Goal: Task Accomplishment & Management: Manage account settings

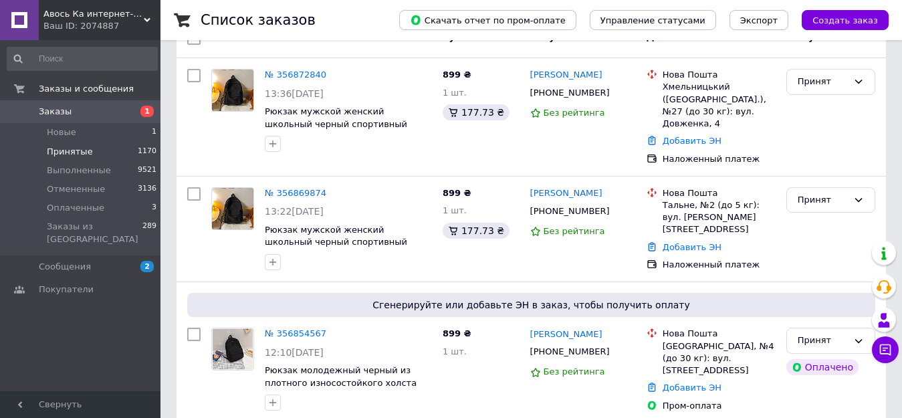
scroll to position [67, 0]
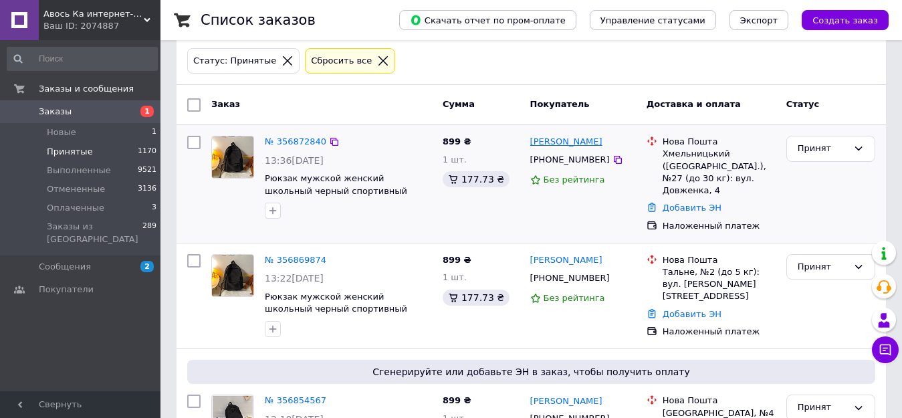
click at [593, 140] on link "[PERSON_NAME]" at bounding box center [567, 142] width 72 height 13
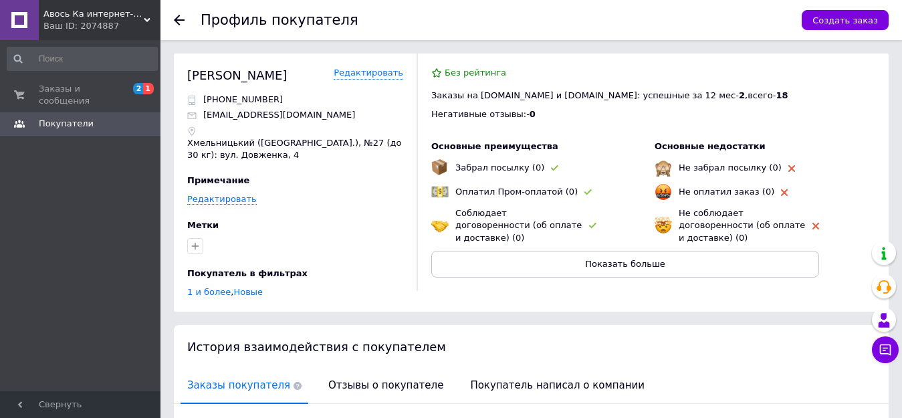
scroll to position [197, 0]
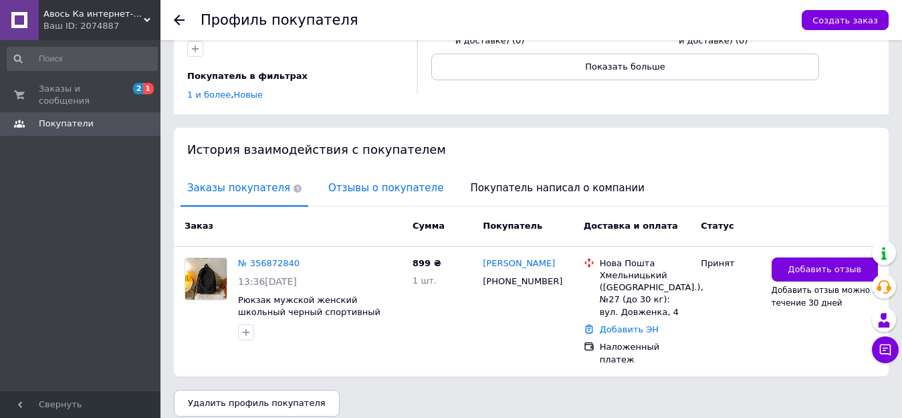
click at [349, 191] on span "Отзывы о покупателе" at bounding box center [386, 188] width 128 height 34
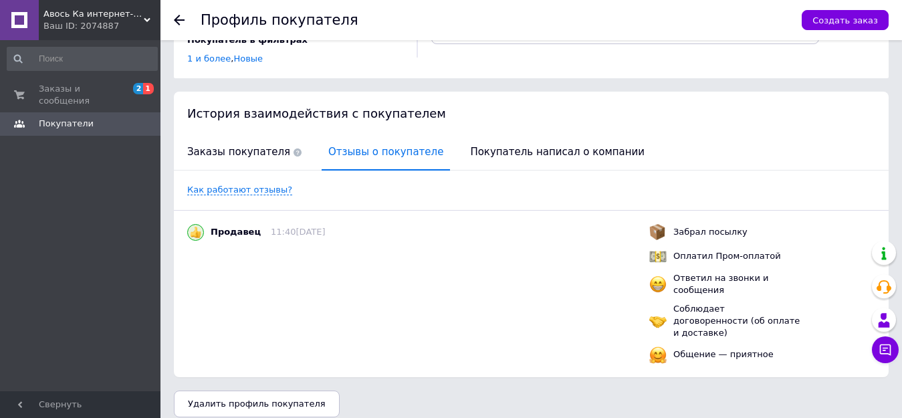
scroll to position [0, 0]
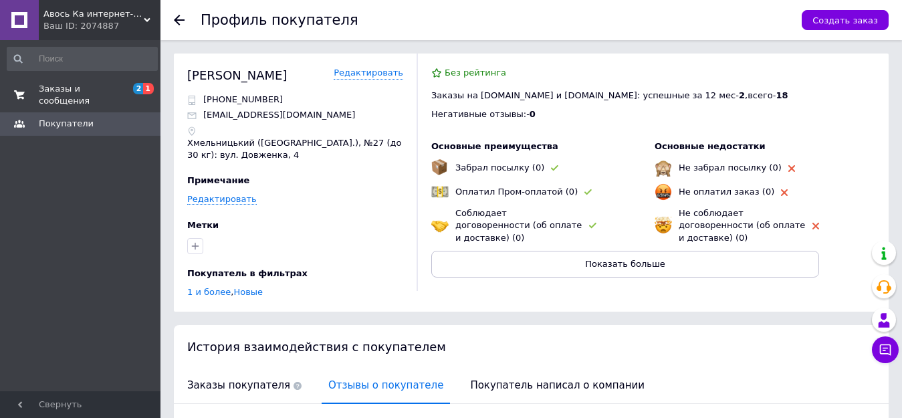
click at [78, 90] on span "Заказы и сообщения" at bounding box center [81, 95] width 85 height 24
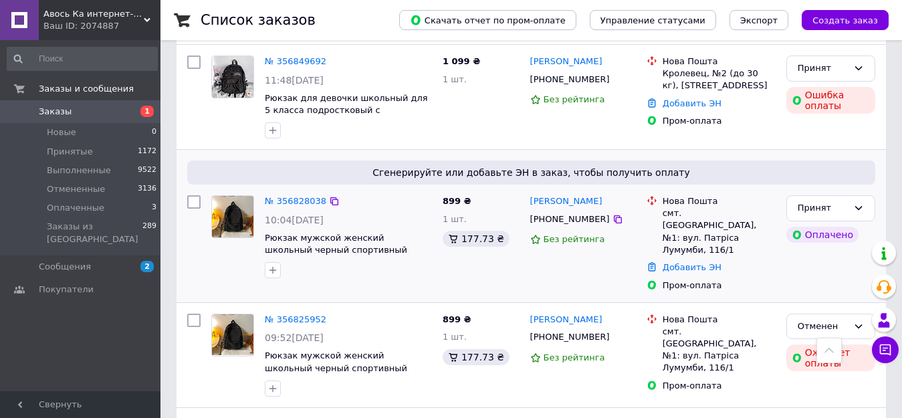
scroll to position [1137, 0]
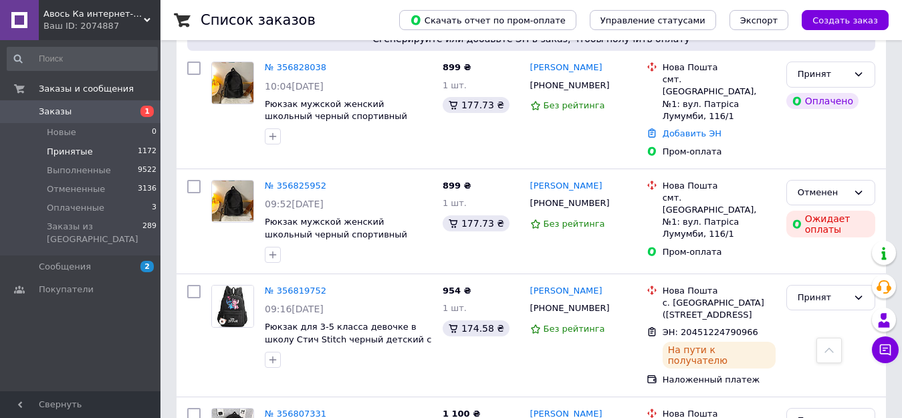
click at [73, 149] on span "Принятые" at bounding box center [70, 152] width 46 height 12
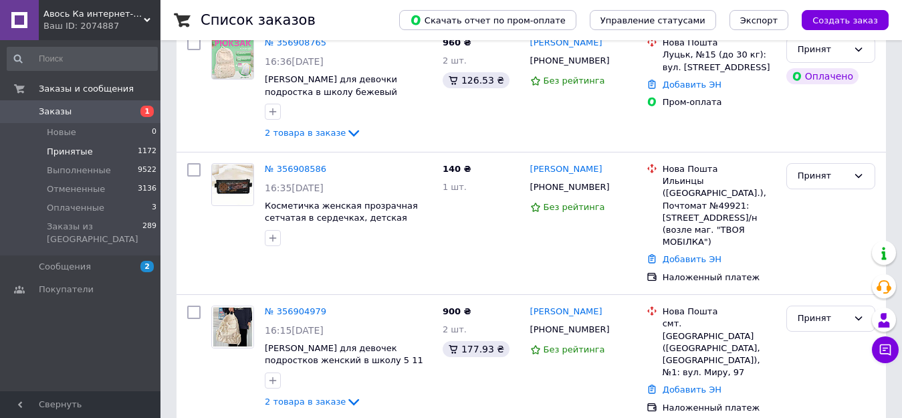
scroll to position [67, 0]
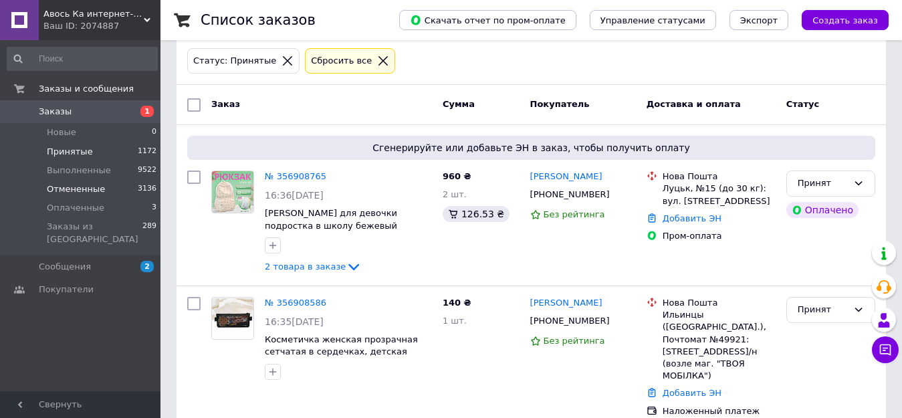
click at [78, 189] on span "Отмененные" at bounding box center [76, 189] width 58 height 12
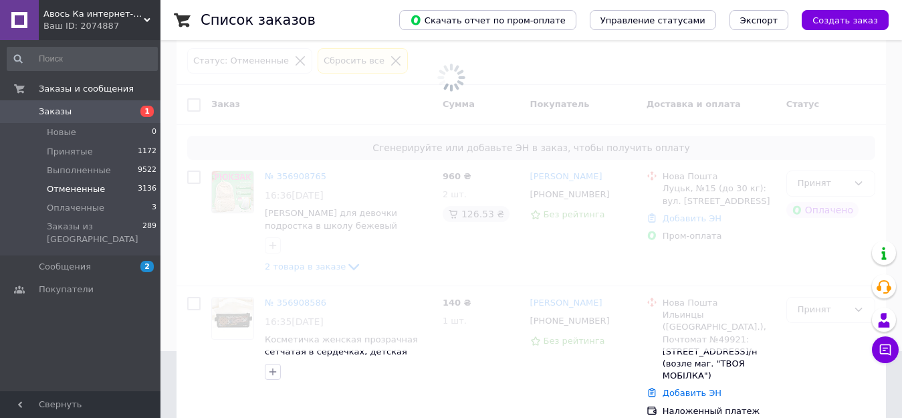
click at [70, 209] on span "Оплаченные" at bounding box center [76, 208] width 58 height 12
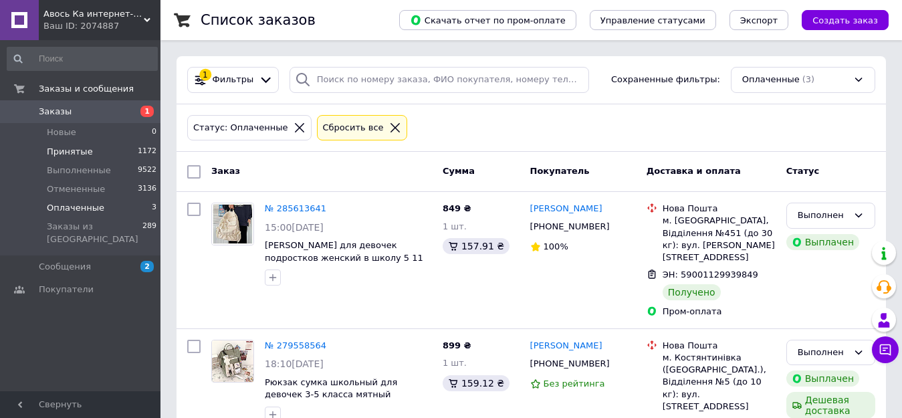
click at [58, 153] on span "Принятые" at bounding box center [70, 152] width 46 height 12
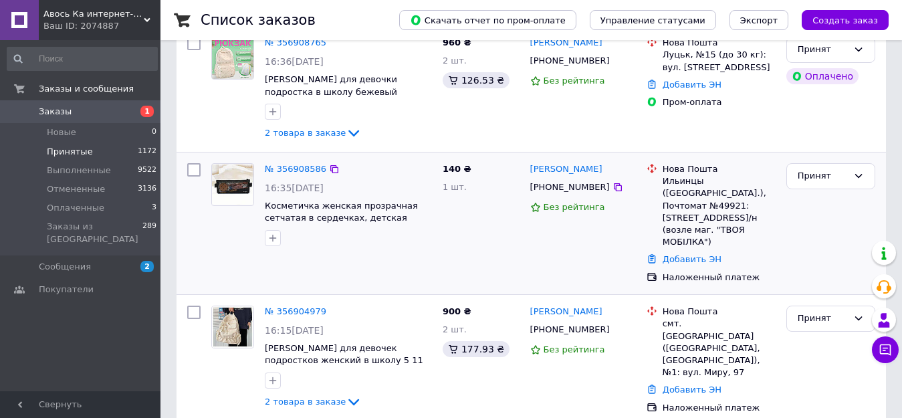
scroll to position [268, 0]
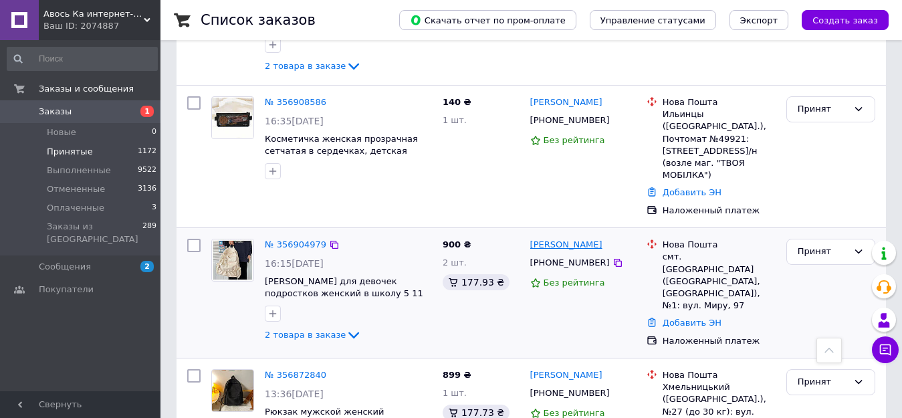
click at [547, 239] on link "[PERSON_NAME]" at bounding box center [567, 245] width 72 height 13
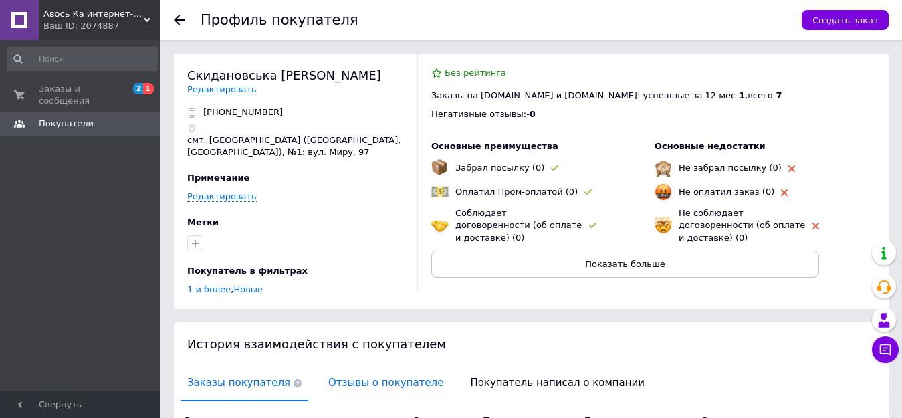
click at [389, 372] on span "Отзывы о покупателе" at bounding box center [386, 383] width 128 height 34
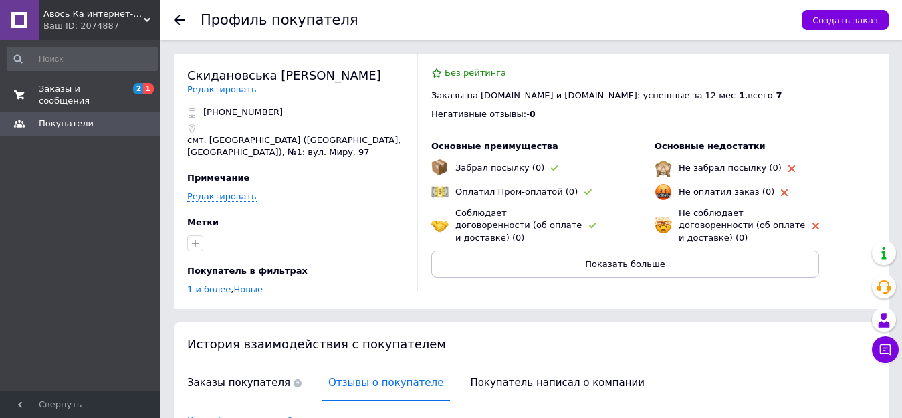
click at [58, 90] on span "Заказы и сообщения" at bounding box center [81, 95] width 85 height 24
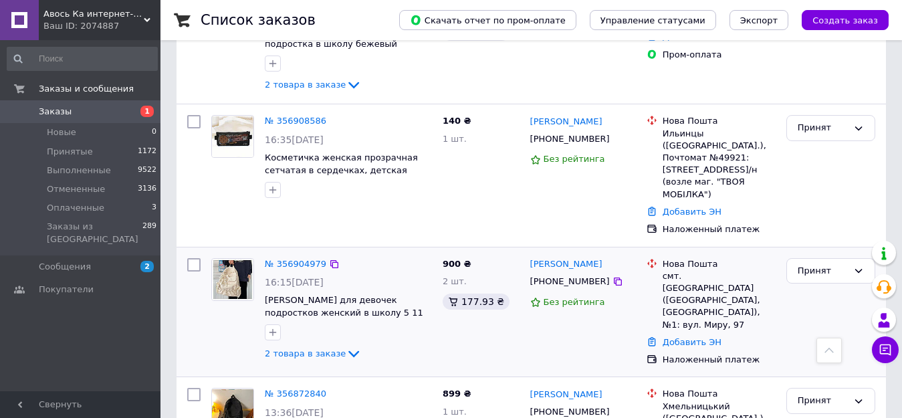
scroll to position [268, 0]
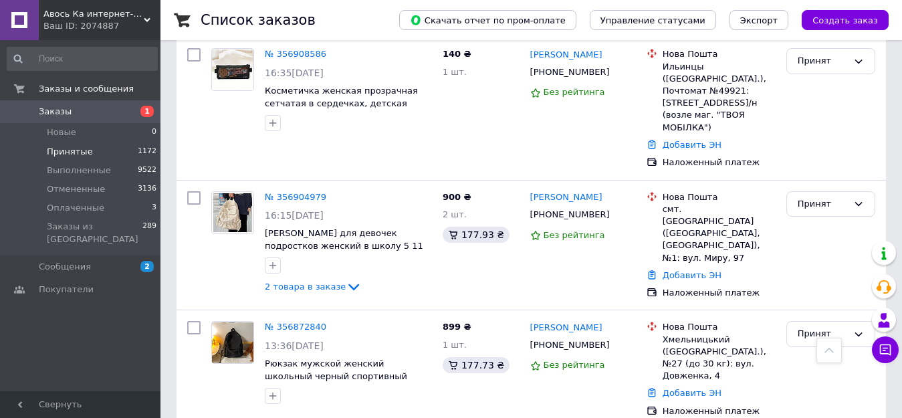
click at [66, 151] on span "Принятые" at bounding box center [70, 152] width 46 height 12
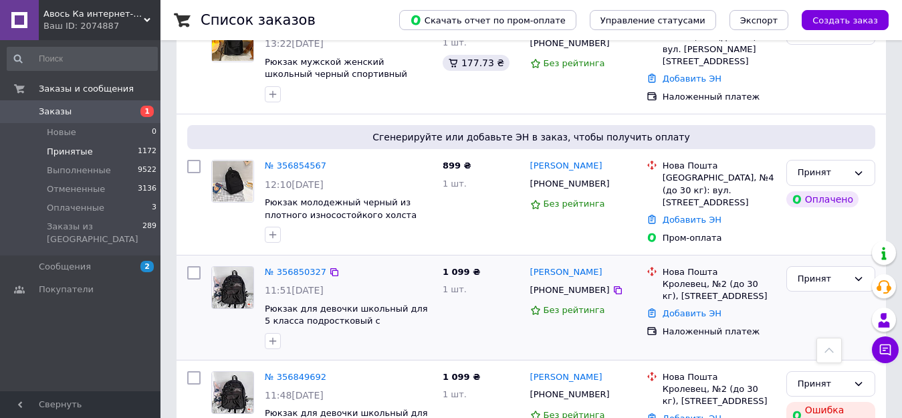
scroll to position [870, 0]
